Goal: Task Accomplishment & Management: Use online tool/utility

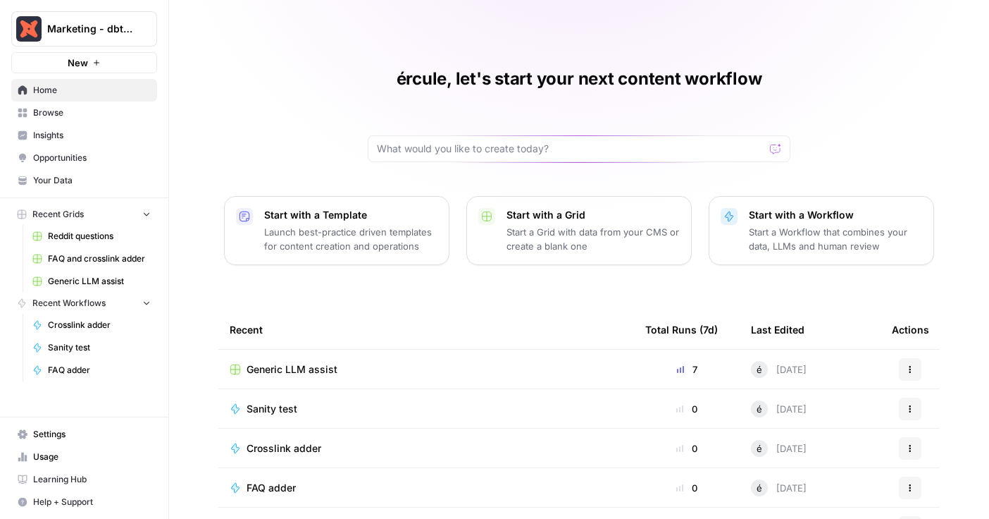
click at [80, 237] on span "Reddit questions" at bounding box center [99, 236] width 103 height 13
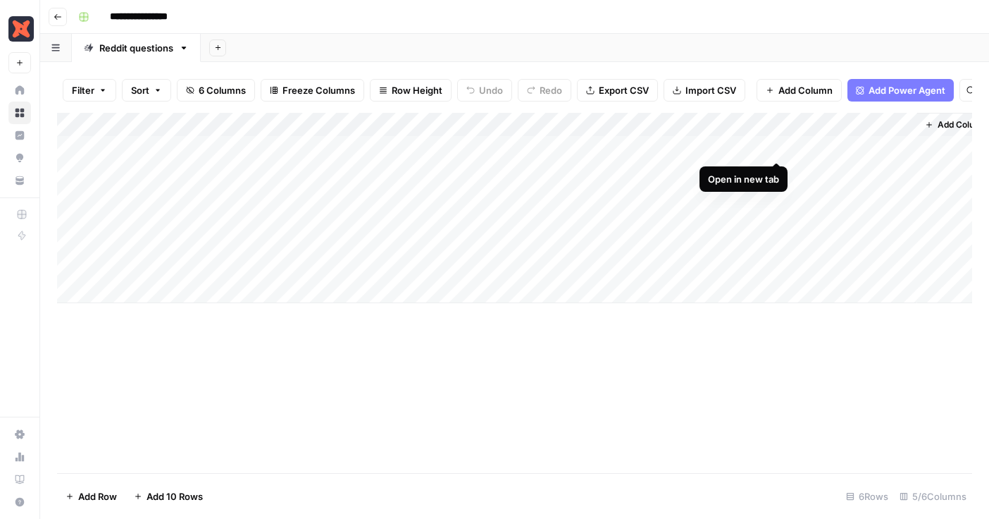
click at [774, 147] on div "Add Column" at bounding box center [514, 208] width 915 height 190
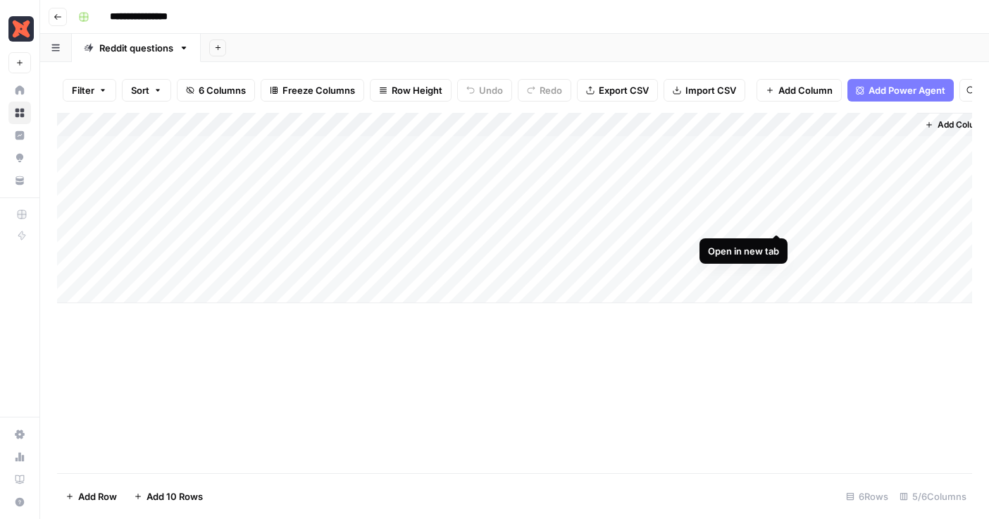
click at [779, 216] on div "Add Column" at bounding box center [514, 208] width 915 height 190
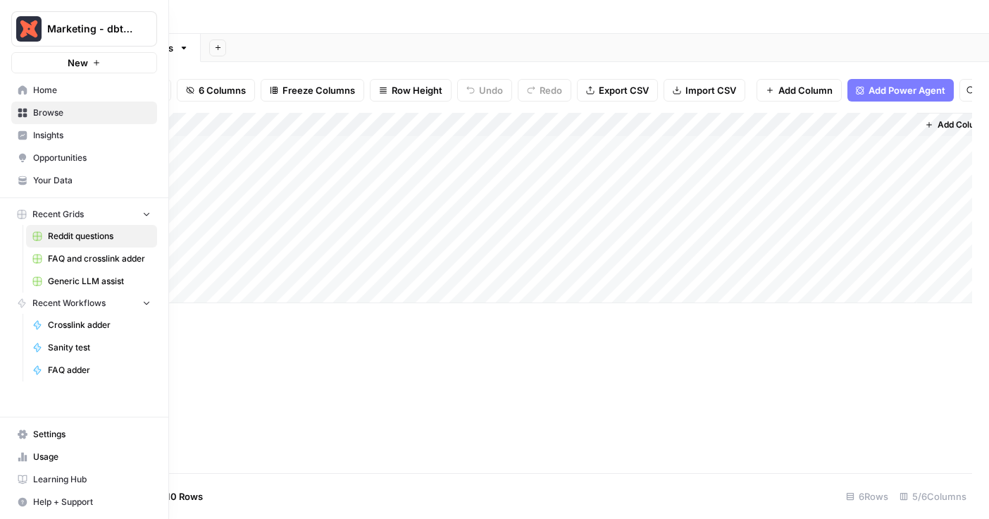
click at [89, 302] on span "Recent Workflows" at bounding box center [68, 303] width 73 height 13
click at [80, 112] on span "Browse" at bounding box center [92, 112] width 118 height 13
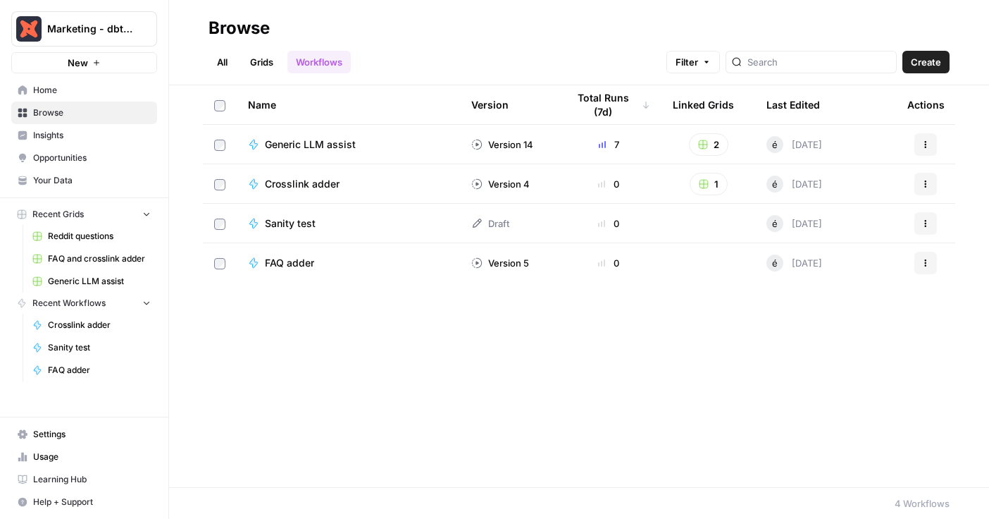
click at [99, 259] on span "FAQ and crosslink adder" at bounding box center [99, 258] width 103 height 13
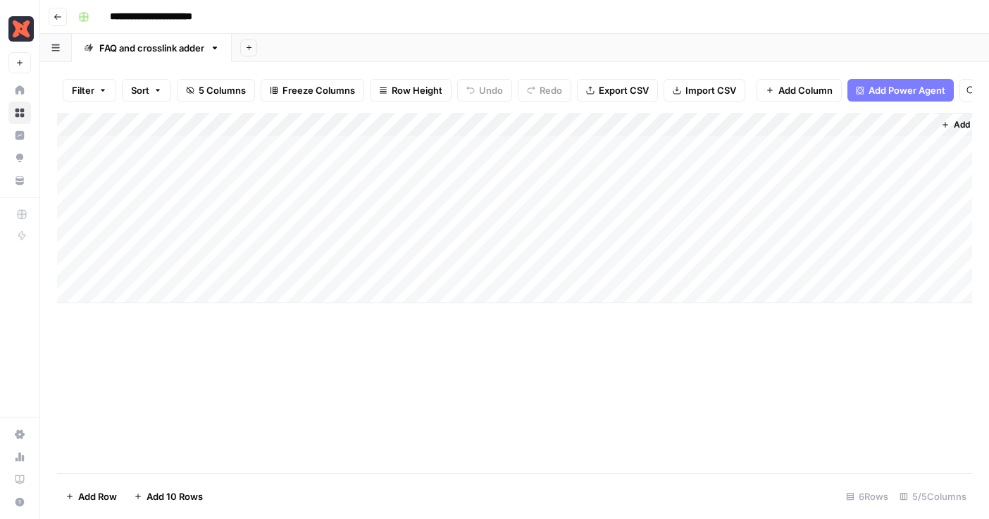
click at [57, 18] on icon "button" at bounding box center [58, 17] width 8 height 8
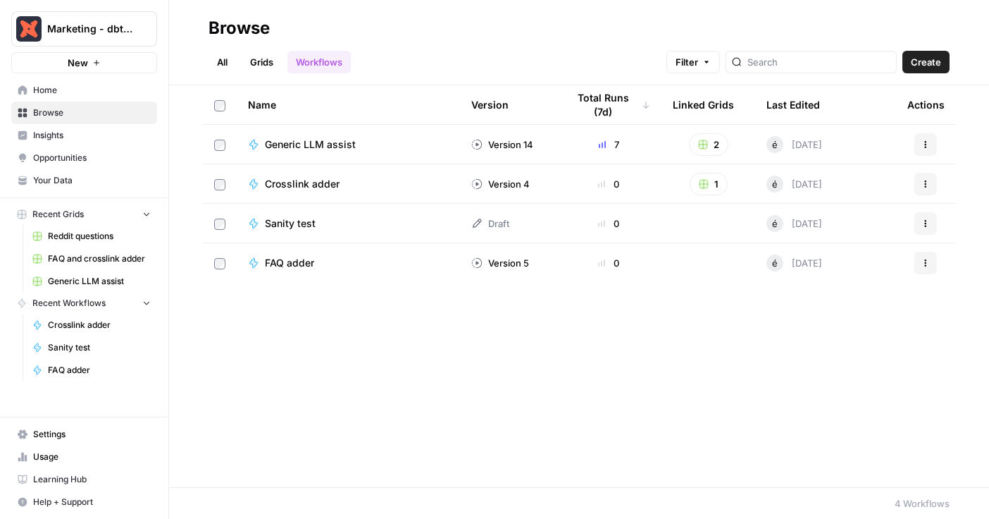
click at [270, 51] on link "Grids" at bounding box center [262, 62] width 40 height 23
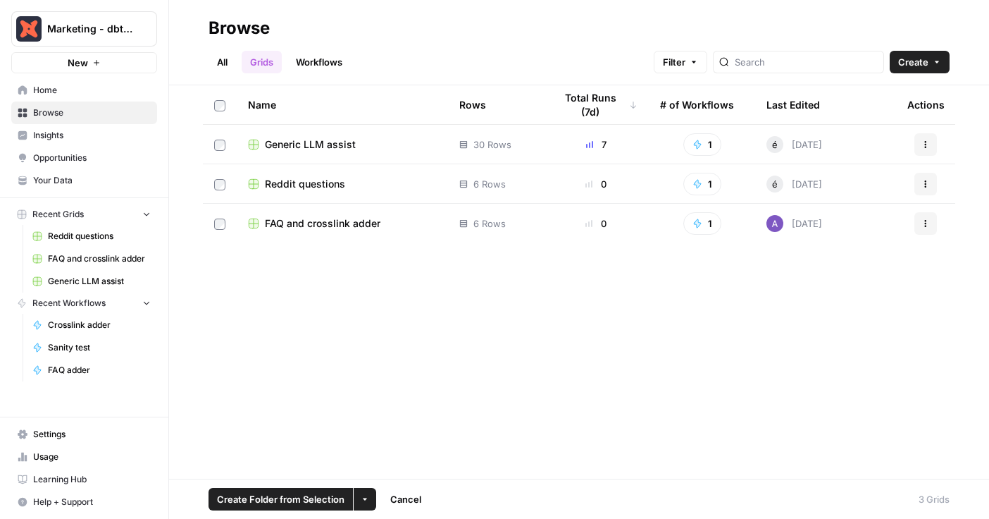
click at [798, 223] on div "[DATE]" at bounding box center [795, 223] width 56 height 17
click at [323, 224] on span "FAQ and crosslink adder" at bounding box center [323, 223] width 116 height 14
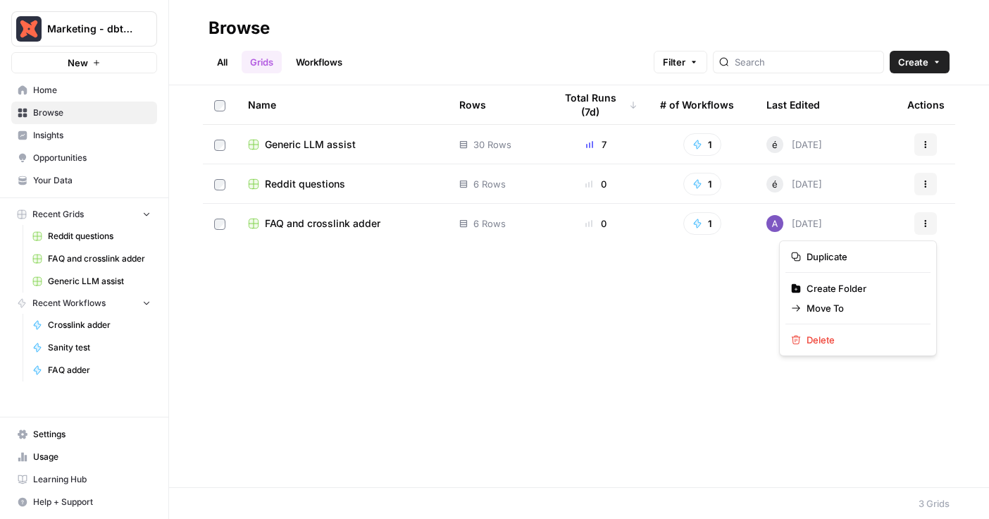
click at [919, 225] on button "Actions" at bounding box center [926, 223] width 23 height 23
click at [880, 259] on span "Duplicate" at bounding box center [863, 256] width 113 height 14
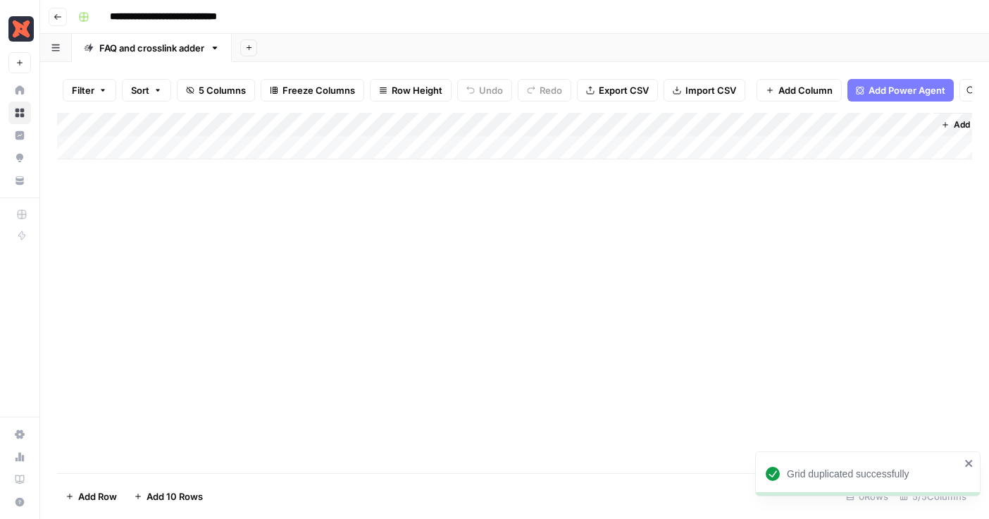
click at [139, 11] on input "**********" at bounding box center [185, 17] width 163 height 23
click at [135, 8] on input "**********" at bounding box center [185, 17] width 163 height 23
type input "*********"
click at [56, 23] on button "Go back" at bounding box center [58, 17] width 18 height 18
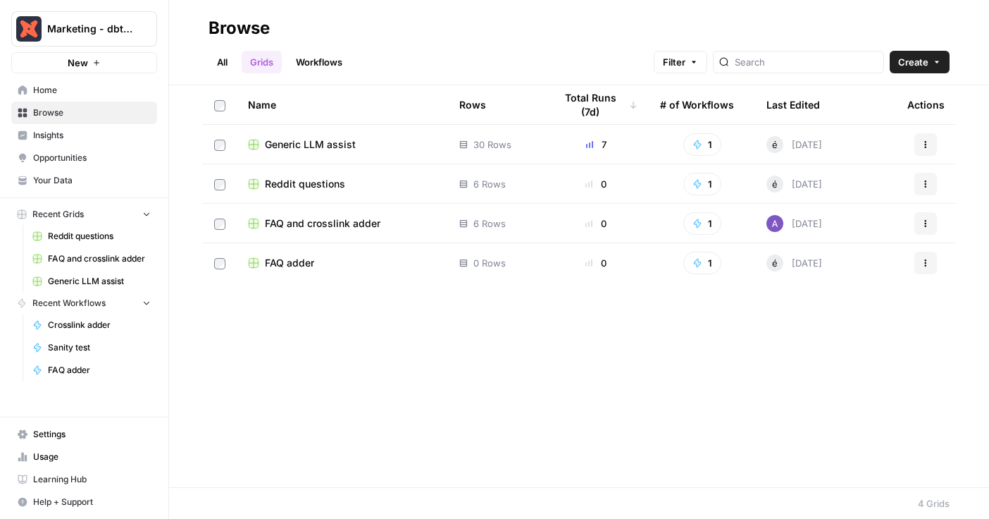
click at [932, 267] on button "Actions" at bounding box center [926, 263] width 23 height 23
click at [923, 224] on icon "button" at bounding box center [926, 223] width 8 height 8
click at [884, 254] on span "Duplicate" at bounding box center [863, 256] width 113 height 14
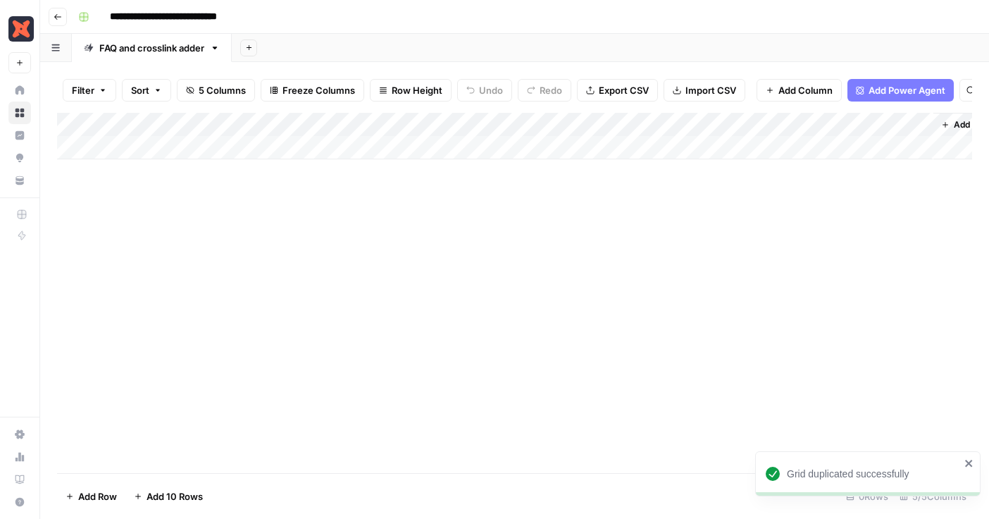
click at [190, 20] on input "**********" at bounding box center [185, 17] width 163 height 23
type input "**********"
click at [253, 16] on div "**********" at bounding box center [524, 17] width 903 height 23
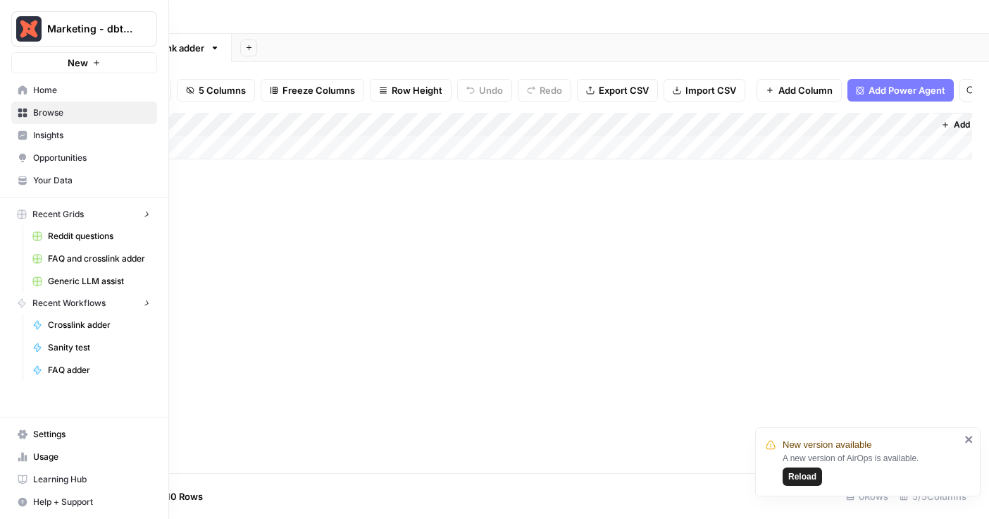
click at [18, 91] on icon at bounding box center [22, 89] width 9 height 9
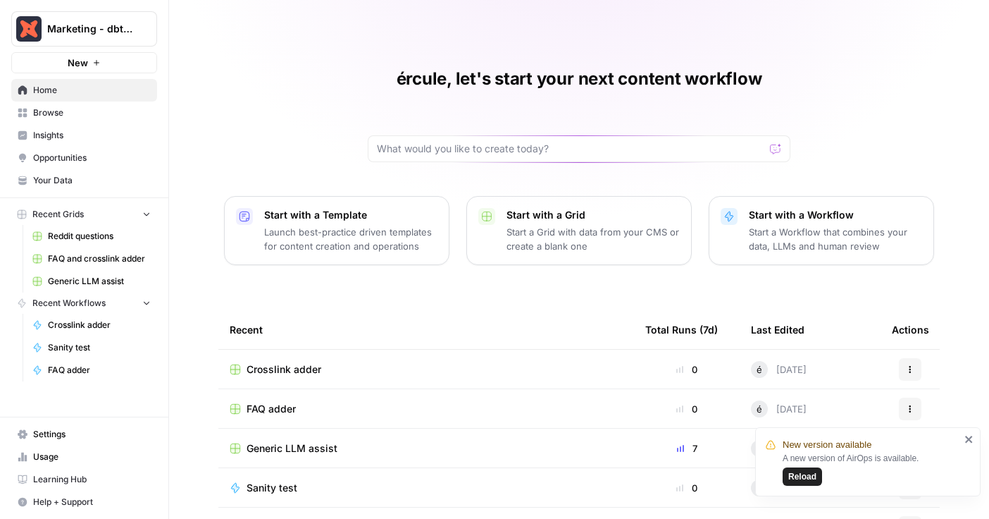
click at [63, 115] on span "Browse" at bounding box center [92, 112] width 118 height 13
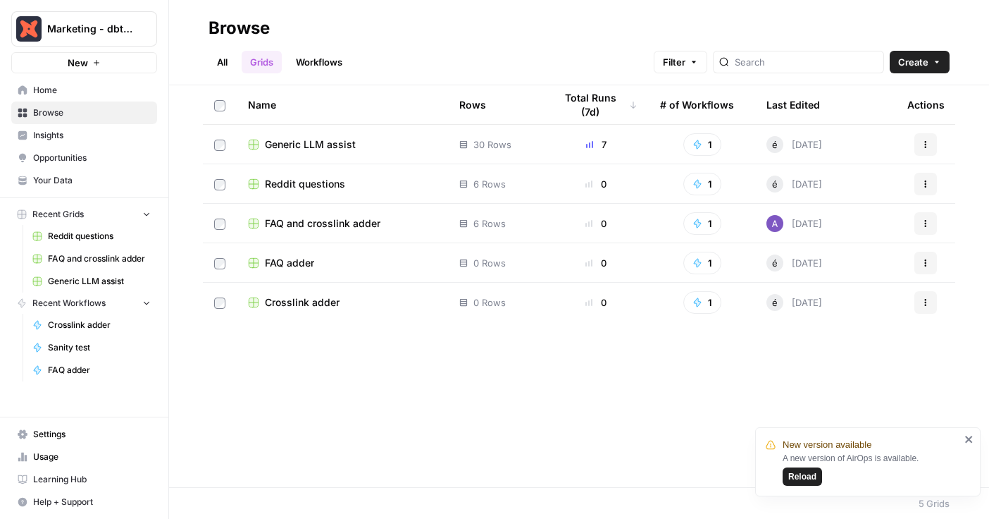
click at [312, 63] on link "Workflows" at bounding box center [318, 62] width 63 height 23
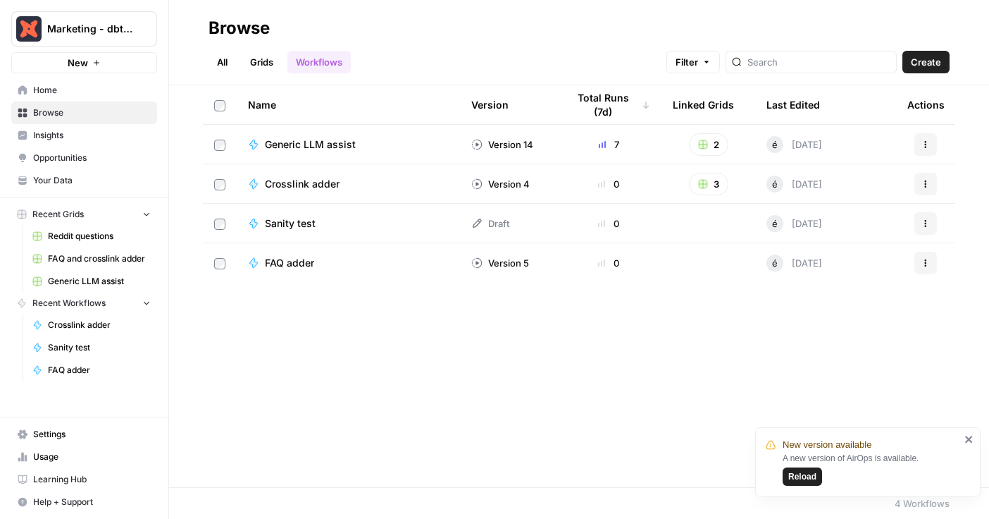
click at [280, 261] on span "FAQ adder" at bounding box center [289, 263] width 49 height 14
click at [301, 186] on span "Crosslink adder" at bounding box center [302, 184] width 75 height 14
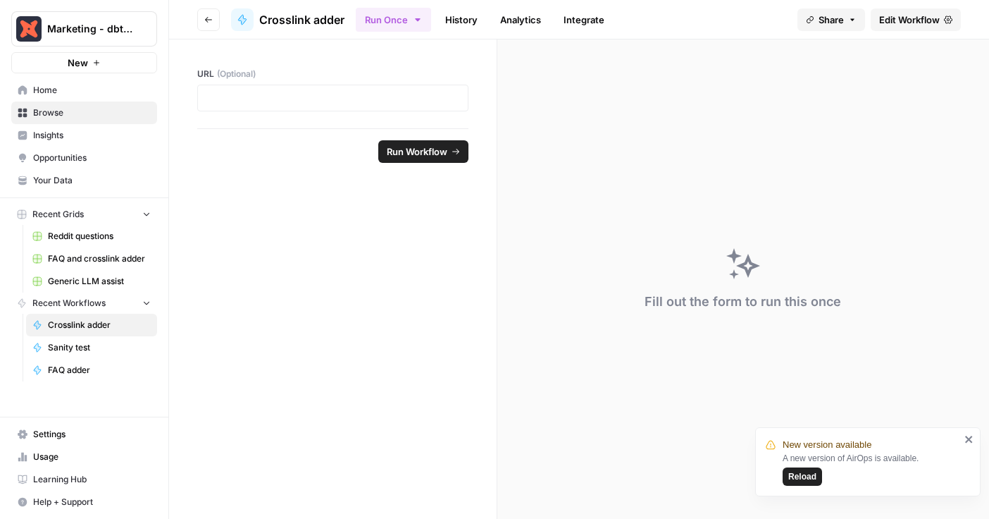
click at [901, 25] on span "Edit Workflow" at bounding box center [909, 20] width 61 height 14
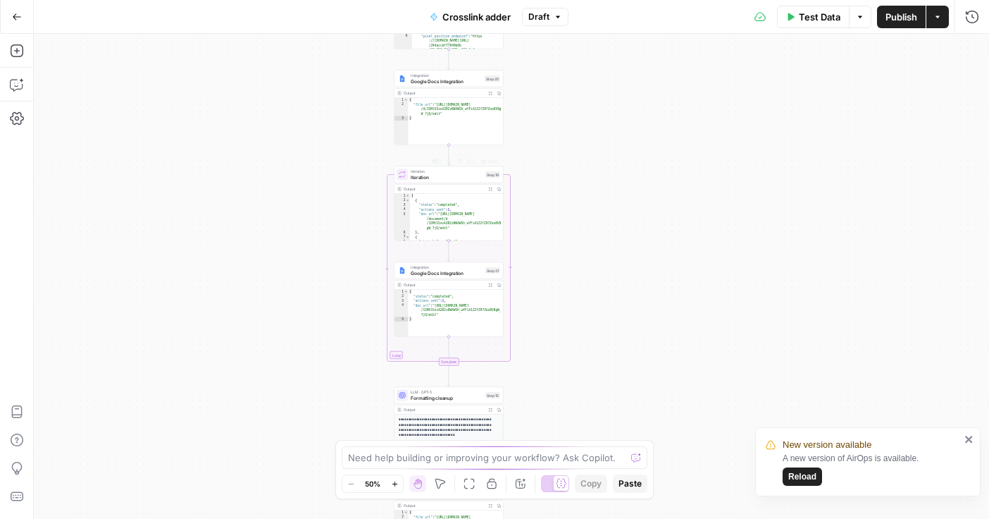
type textarea "*"
click at [441, 104] on div "{ "file_url" : "[URL][DOMAIN_NAME] /d/1SMtSSxvA2B2z8WXWSh_wYFiA1Z2fZ97Zoo8V8g W…" at bounding box center [456, 126] width 95 height 57
click at [18, 16] on icon "button" at bounding box center [17, 17] width 10 height 10
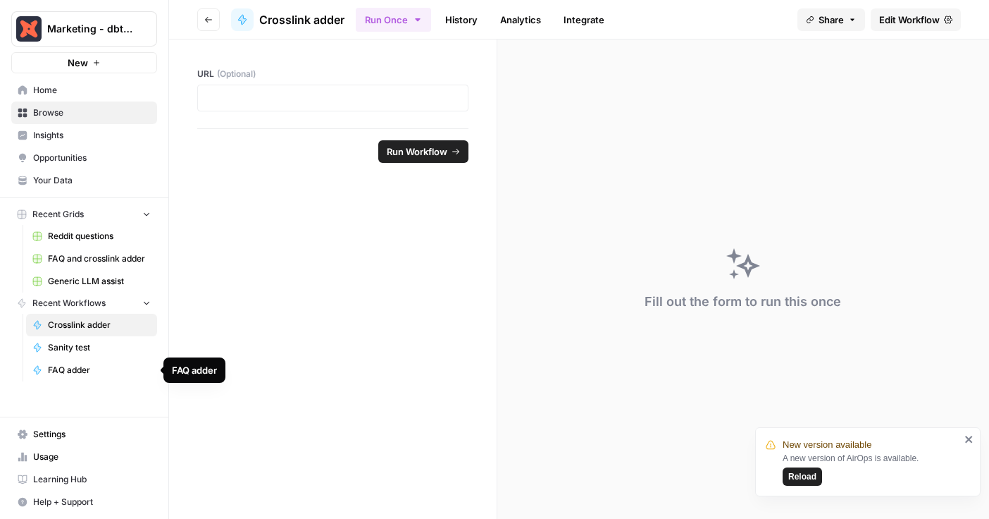
click at [63, 369] on span "FAQ adder" at bounding box center [99, 370] width 103 height 13
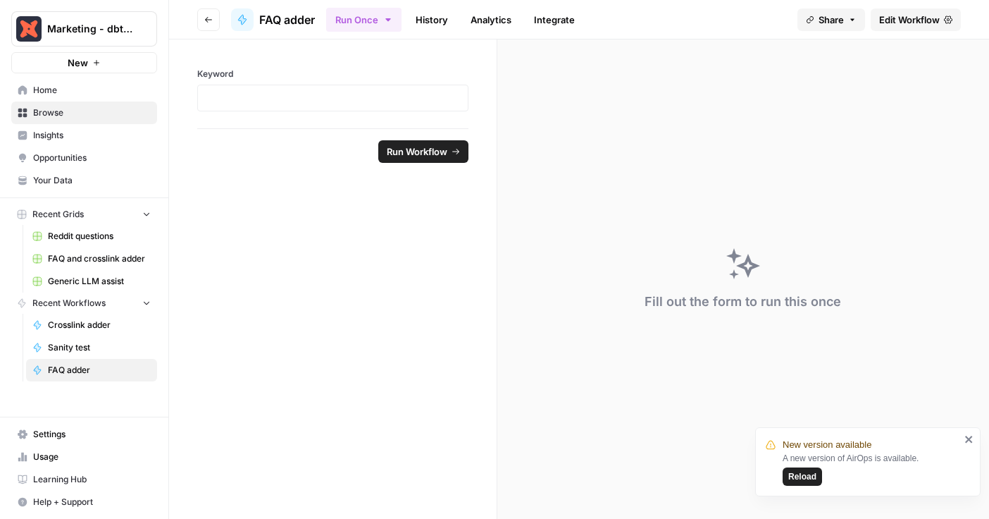
click at [69, 111] on span "Browse" at bounding box center [92, 112] width 118 height 13
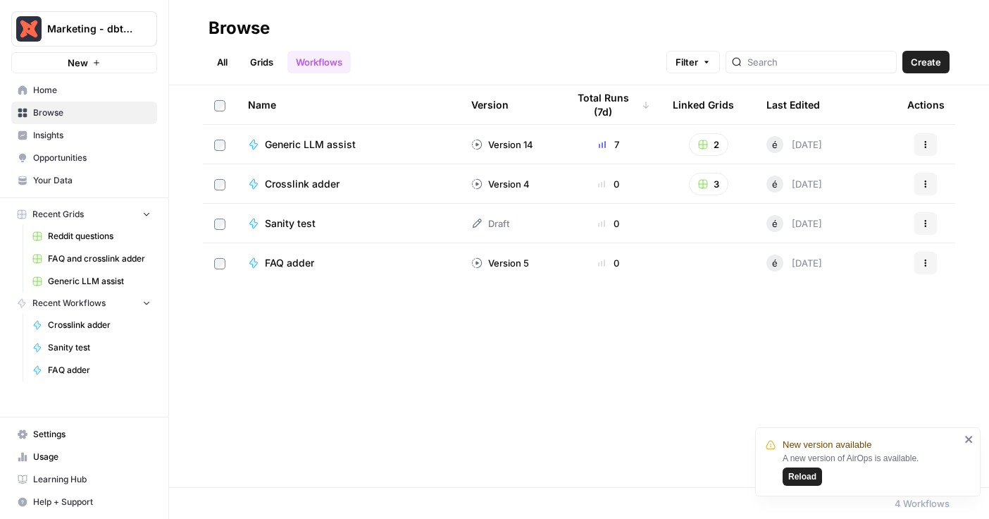
click at [288, 147] on span "Generic LLM assist" at bounding box center [310, 144] width 91 height 14
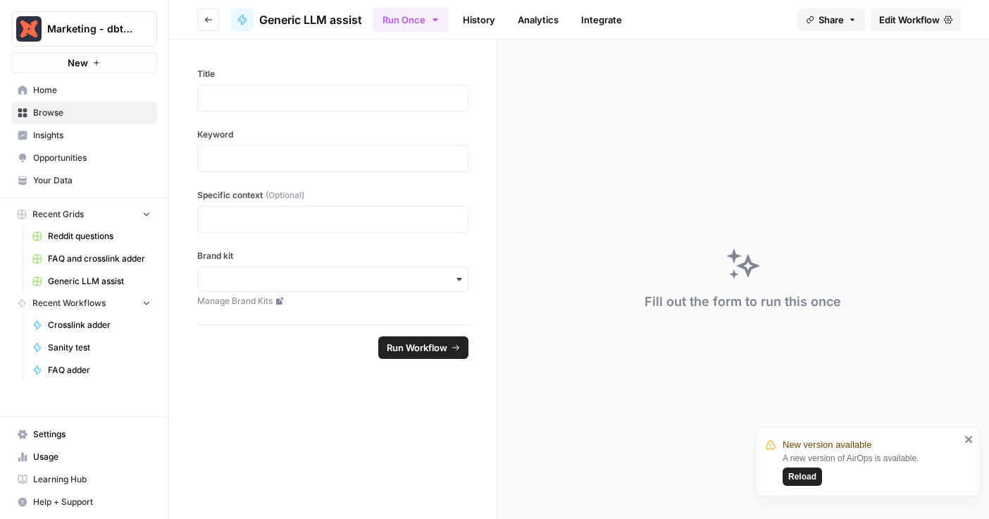
click at [98, 281] on span "Generic LLM assist" at bounding box center [99, 281] width 103 height 13
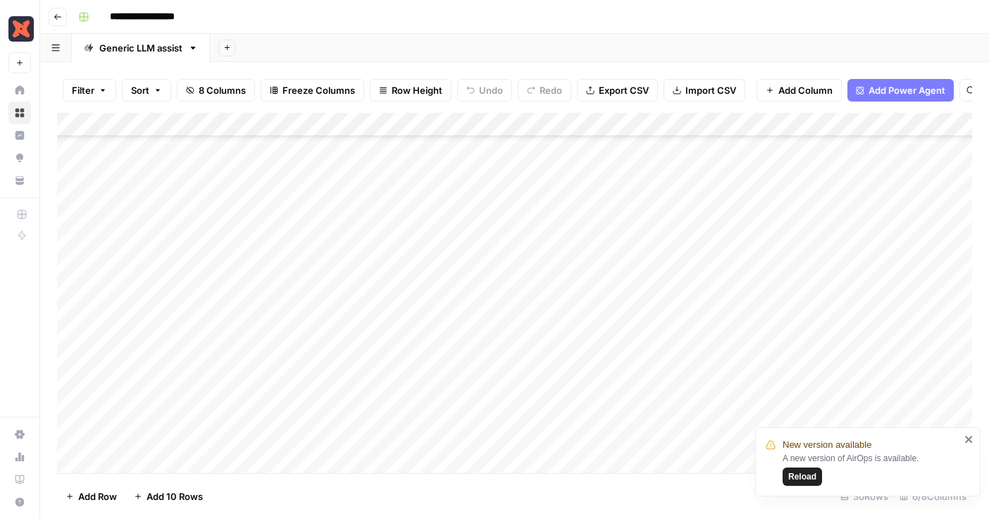
scroll to position [405, 0]
click at [265, 264] on div "Add Column" at bounding box center [514, 293] width 915 height 360
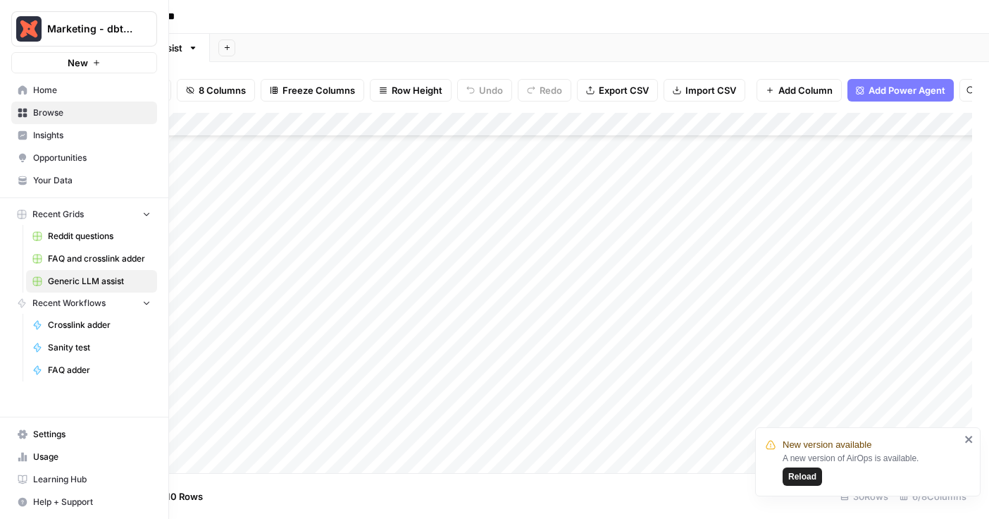
click at [45, 232] on link "Reddit questions" at bounding box center [91, 236] width 131 height 23
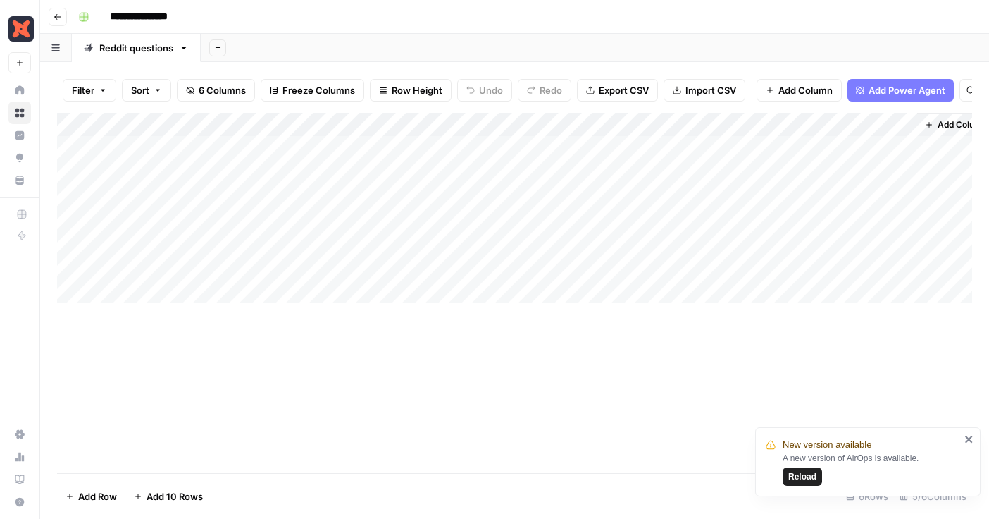
click at [428, 12] on div "**********" at bounding box center [524, 17] width 903 height 23
click at [779, 147] on div "Add Column" at bounding box center [514, 208] width 915 height 190
click at [247, 140] on div "Add Column" at bounding box center [514, 208] width 915 height 190
click at [215, 147] on div "Add Column" at bounding box center [514, 208] width 915 height 190
click at [228, 391] on div "Add Column" at bounding box center [514, 293] width 915 height 360
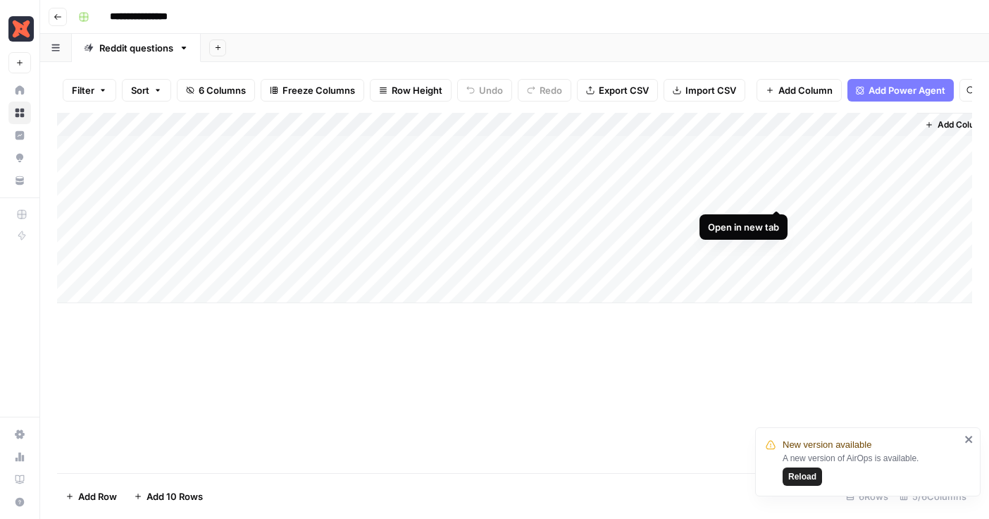
click at [774, 194] on div "Add Column" at bounding box center [514, 208] width 915 height 190
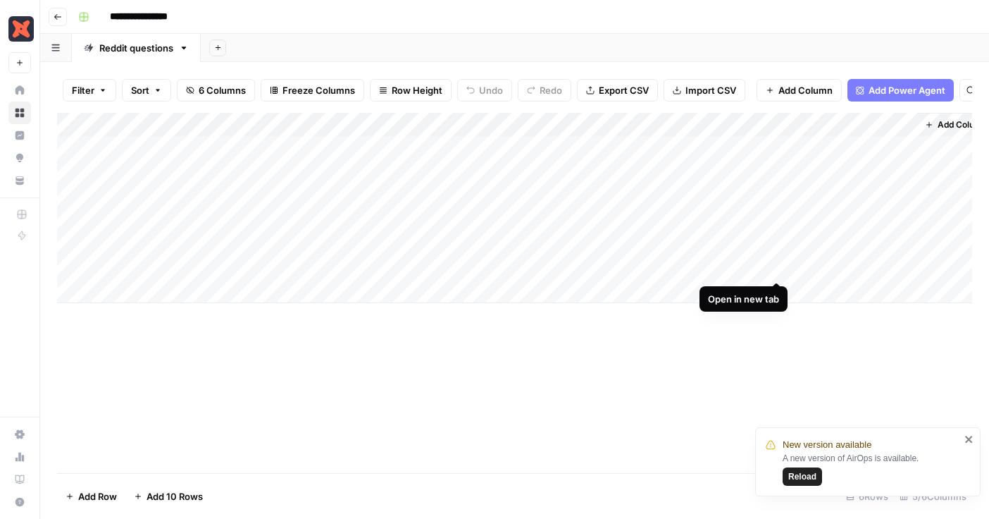
click at [775, 266] on div "Add Column" at bounding box center [514, 208] width 915 height 190
click at [201, 261] on div "Add Column" at bounding box center [514, 208] width 915 height 190
click at [219, 266] on div "Add Column" at bounding box center [514, 208] width 915 height 190
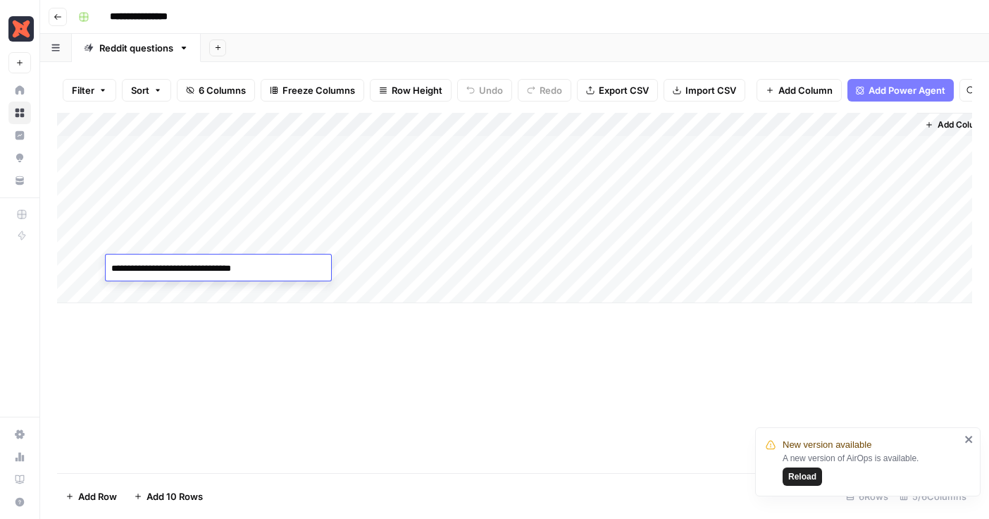
click at [218, 373] on div "Add Column" at bounding box center [514, 293] width 915 height 360
click at [230, 173] on div "Add Column" at bounding box center [514, 208] width 915 height 190
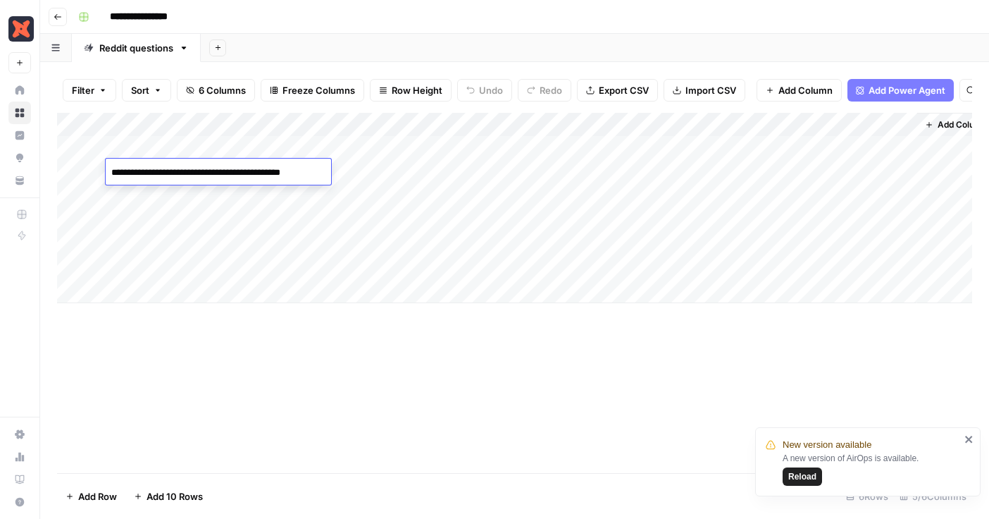
click at [219, 422] on div "Add Column" at bounding box center [514, 293] width 915 height 360
